Goal: Transaction & Acquisition: Purchase product/service

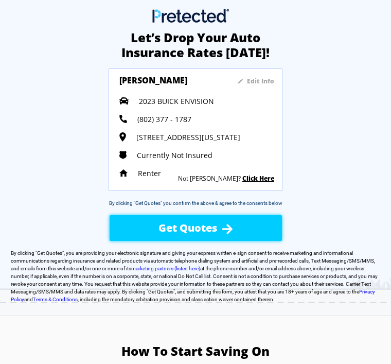
click at [230, 231] on img at bounding box center [227, 229] width 10 height 10
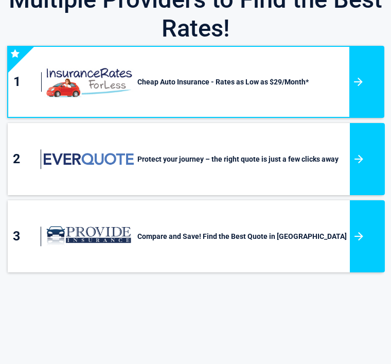
scroll to position [71, 0]
click at [363, 207] on div at bounding box center [367, 236] width 35 height 72
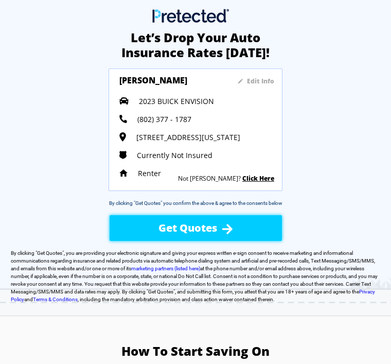
click at [225, 233] on img at bounding box center [227, 229] width 10 height 10
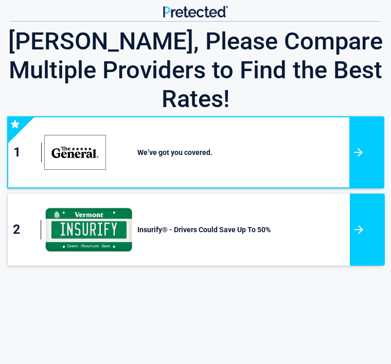
click at [359, 120] on div at bounding box center [367, 152] width 35 height 72
